Goal: Transaction & Acquisition: Purchase product/service

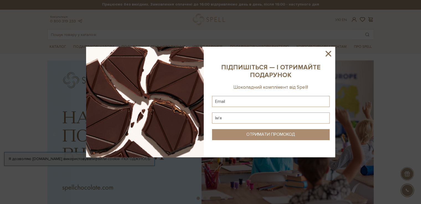
scroll to position [5, 0]
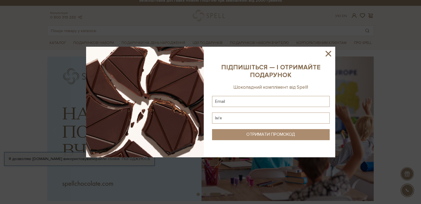
click at [331, 53] on icon at bounding box center [328, 53] width 9 height 9
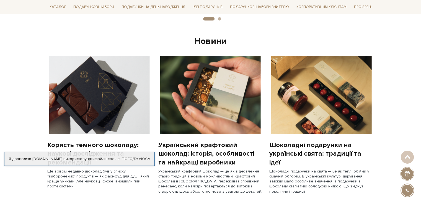
scroll to position [0, 0]
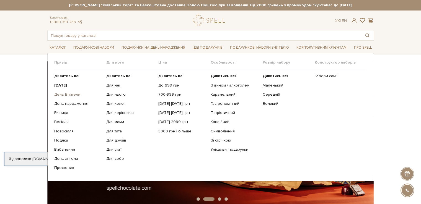
click at [68, 96] on link "День Вчителя" at bounding box center [78, 94] width 48 height 5
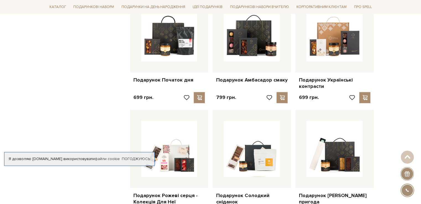
scroll to position [464, 0]
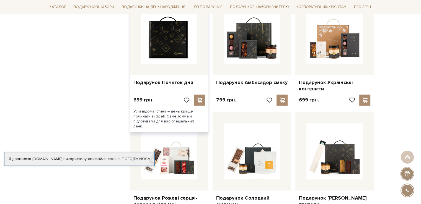
click at [177, 43] on img at bounding box center [169, 36] width 56 height 56
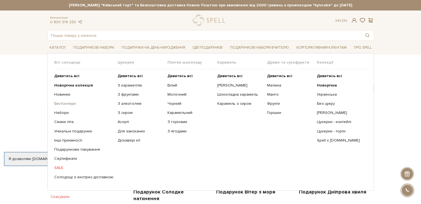
click at [69, 104] on link "Бестселери" at bounding box center [83, 103] width 59 height 5
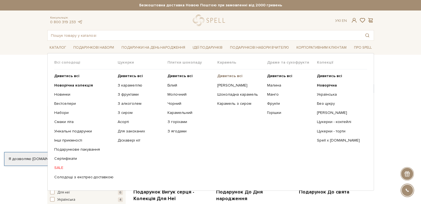
click at [219, 76] on b "Дивитись всі" at bounding box center [229, 76] width 25 height 5
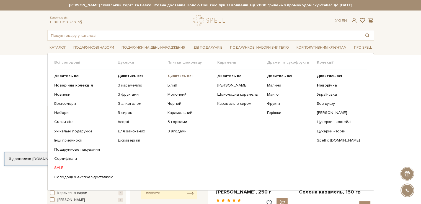
click at [177, 74] on b "Дивитись всі" at bounding box center [179, 76] width 25 height 5
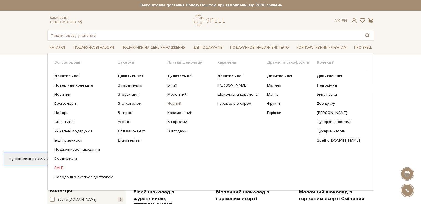
click at [172, 104] on link "Чорний" at bounding box center [190, 103] width 46 height 5
